Goal: Transaction & Acquisition: Obtain resource

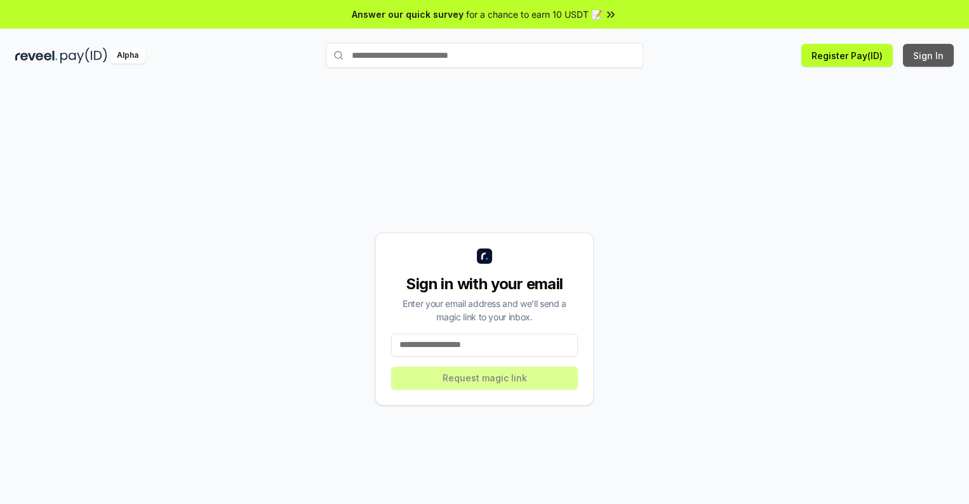
click at [929, 55] on button "Sign In" at bounding box center [928, 55] width 51 height 23
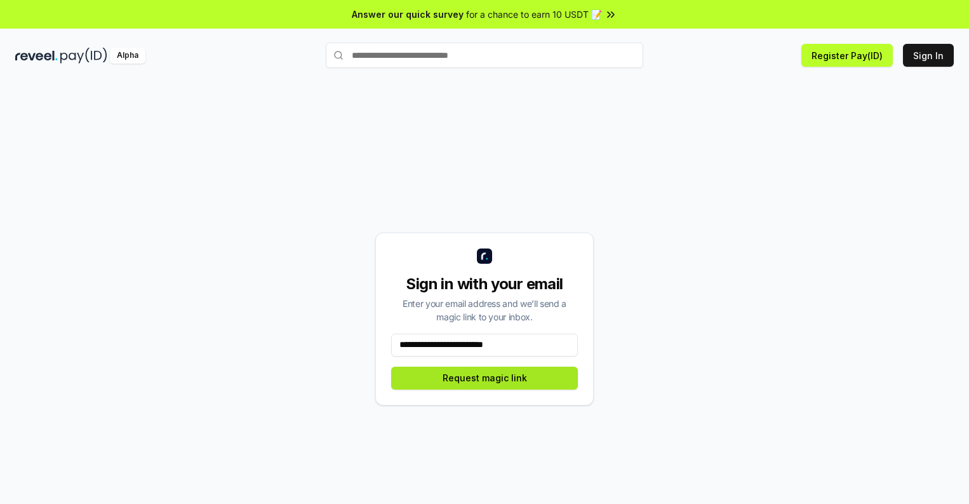
type input "**********"
click at [485, 377] on button "Request magic link" at bounding box center [484, 378] width 187 height 23
